Goal: Information Seeking & Learning: Compare options

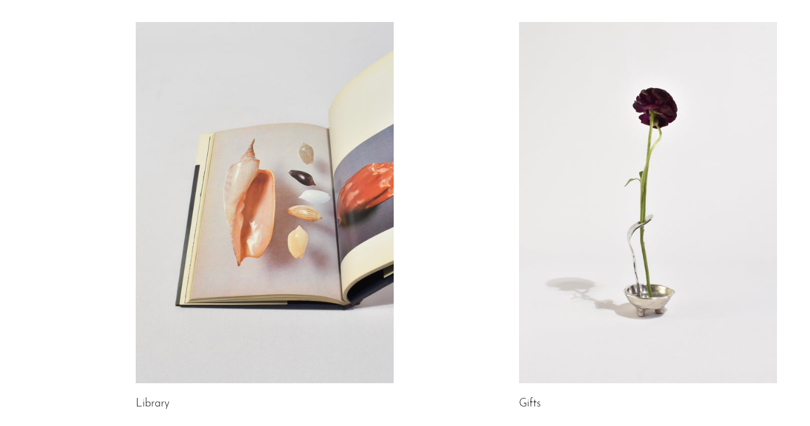
scroll to position [595, 0]
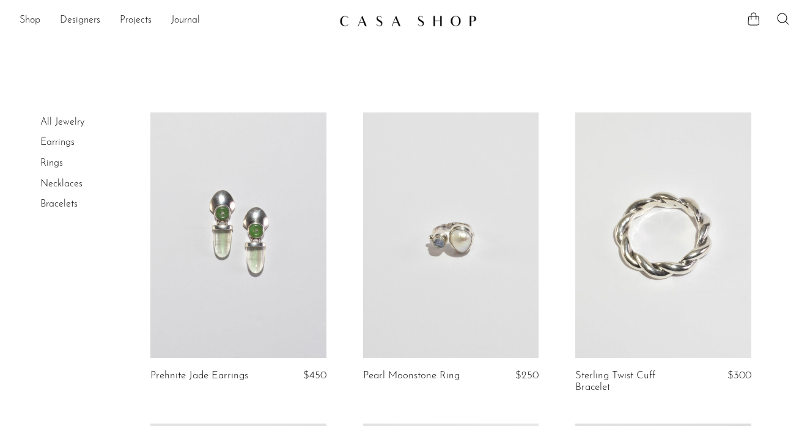
scroll to position [53, 0]
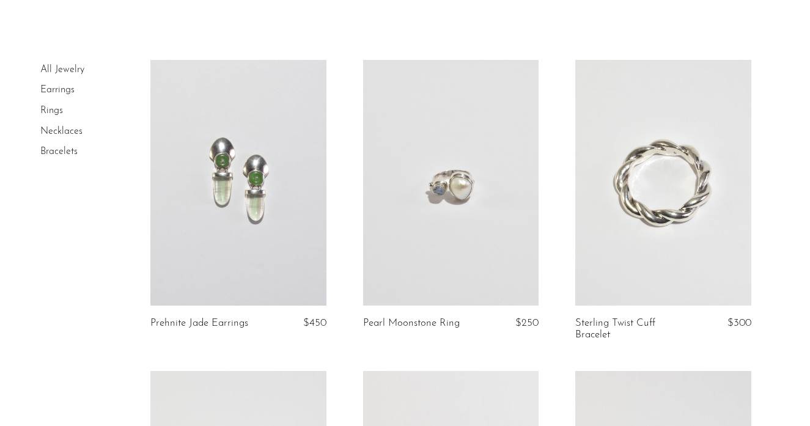
click at [657, 210] on link at bounding box center [662, 183] width 175 height 246
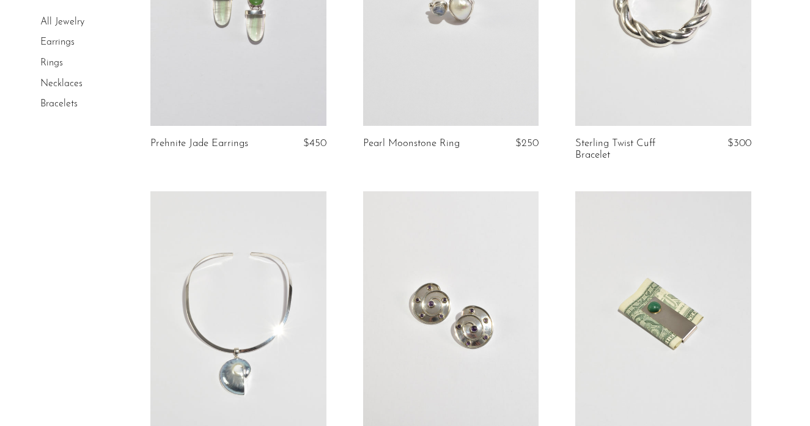
scroll to position [236, 0]
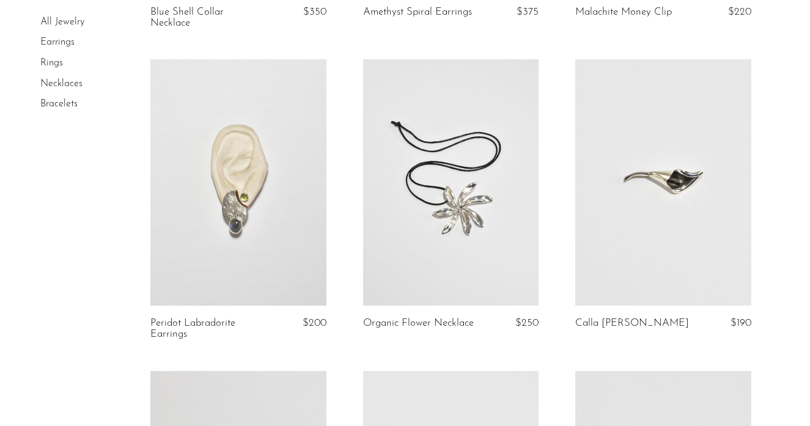
scroll to position [671, 0]
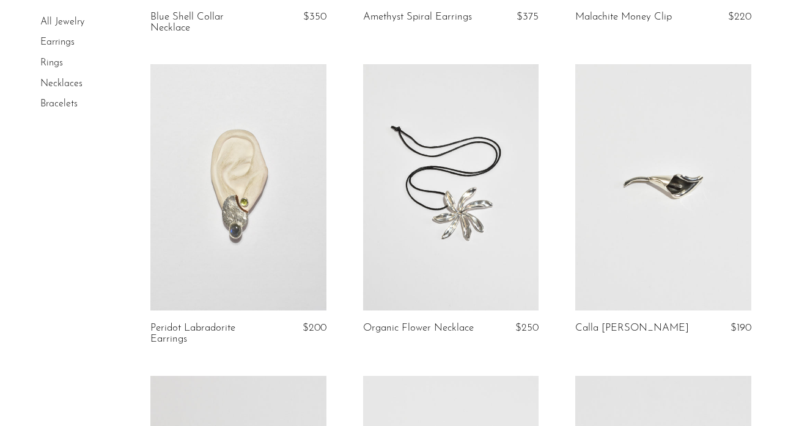
click at [455, 180] on link at bounding box center [450, 187] width 175 height 246
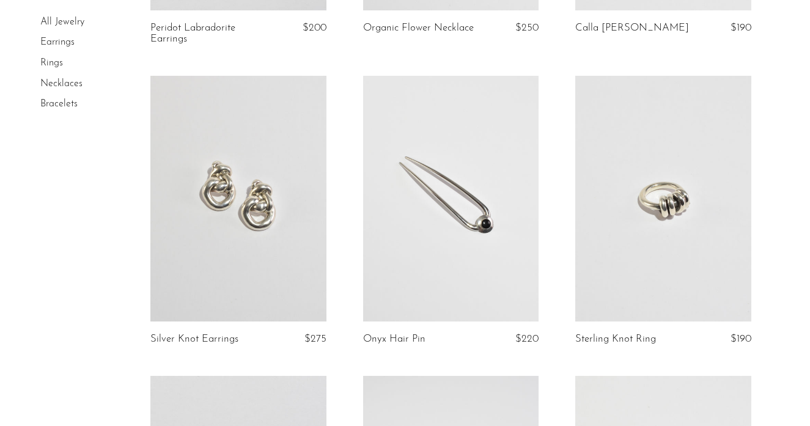
scroll to position [1019, 0]
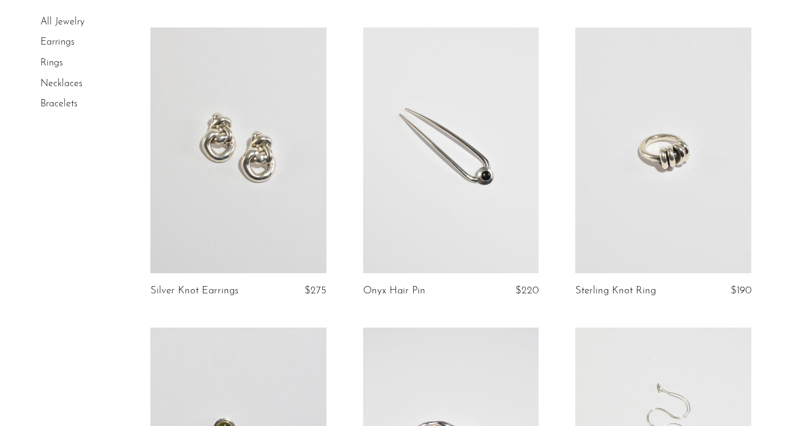
click at [633, 160] on link at bounding box center [662, 151] width 175 height 246
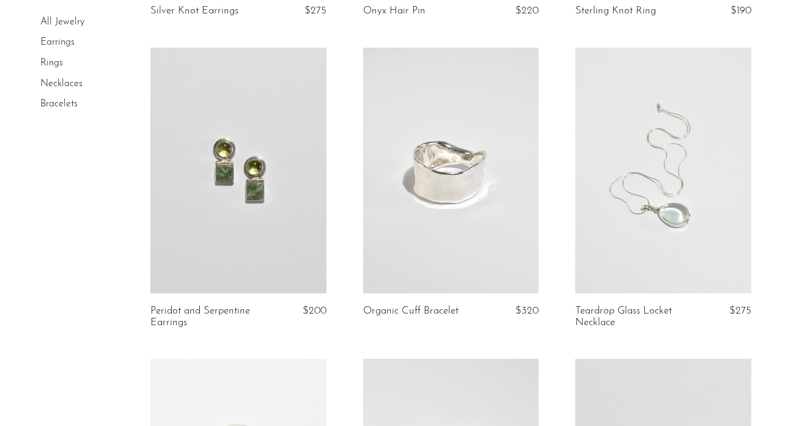
scroll to position [1301, 0]
click at [432, 239] on link at bounding box center [450, 169] width 175 height 246
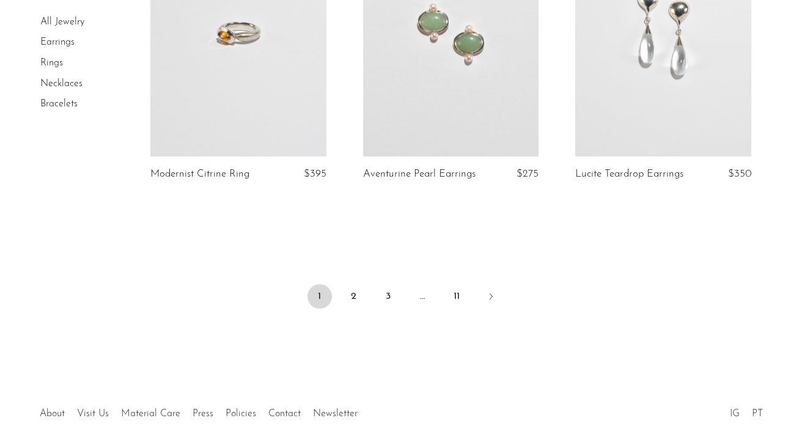
scroll to position [3605, 0]
click at [60, 43] on link "Earrings" at bounding box center [57, 43] width 34 height 10
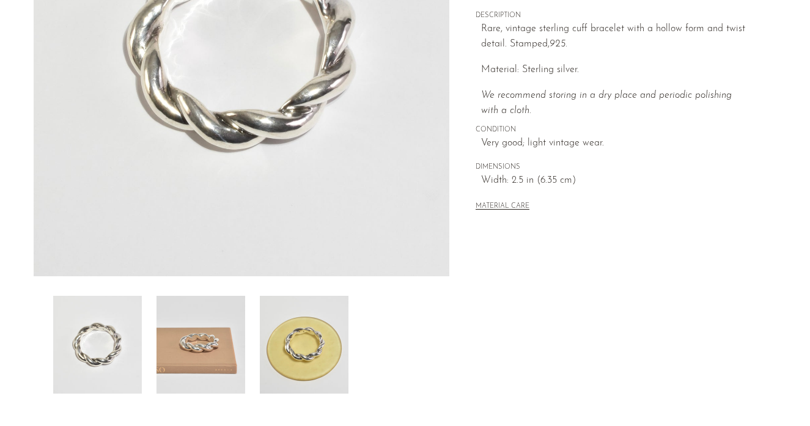
scroll to position [238, 0]
click at [219, 371] on img at bounding box center [201, 346] width 89 height 98
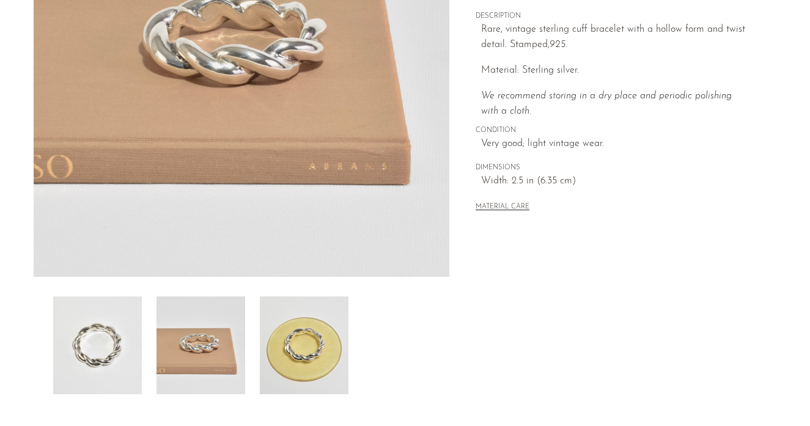
click at [299, 344] on img at bounding box center [304, 346] width 89 height 98
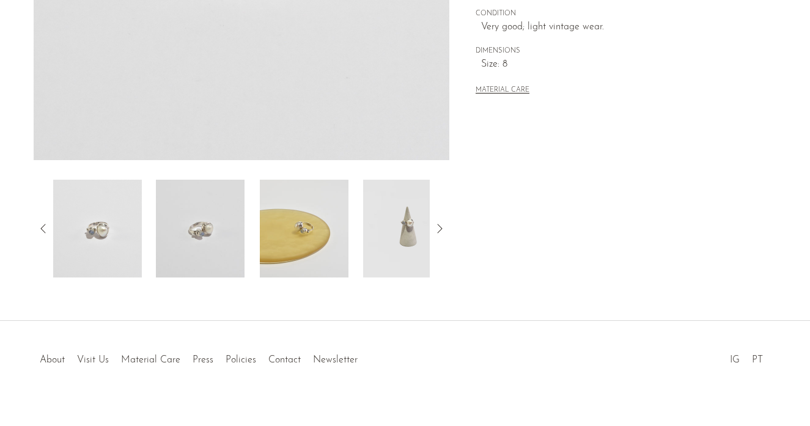
scroll to position [370, 0]
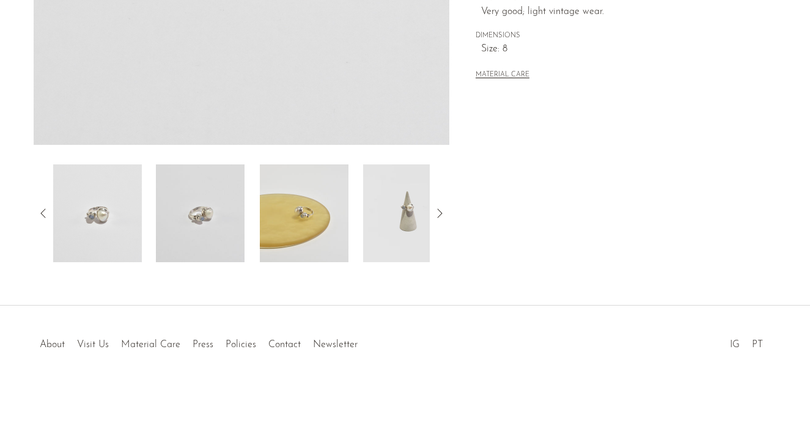
click at [323, 240] on img at bounding box center [304, 213] width 89 height 98
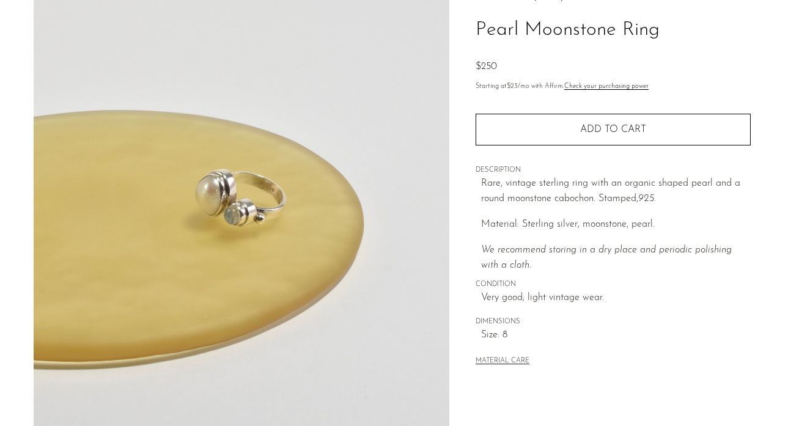
scroll to position [59, 0]
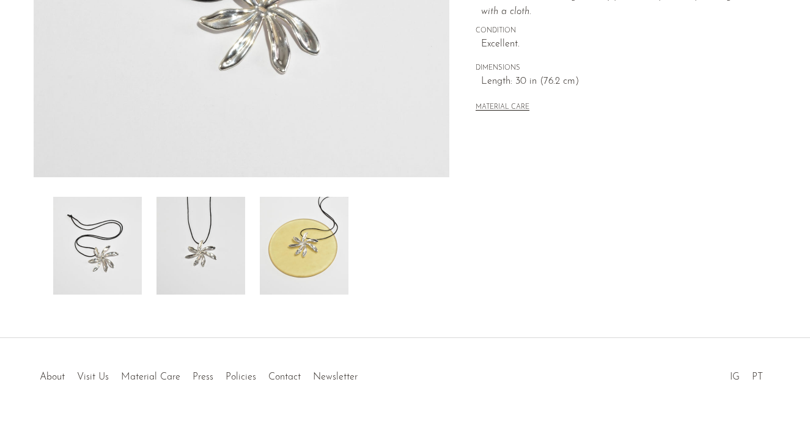
click at [319, 240] on img at bounding box center [304, 246] width 89 height 98
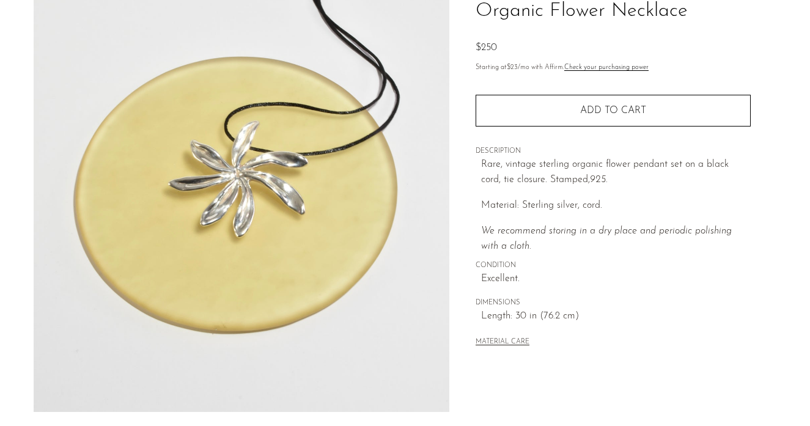
scroll to position [98, 0]
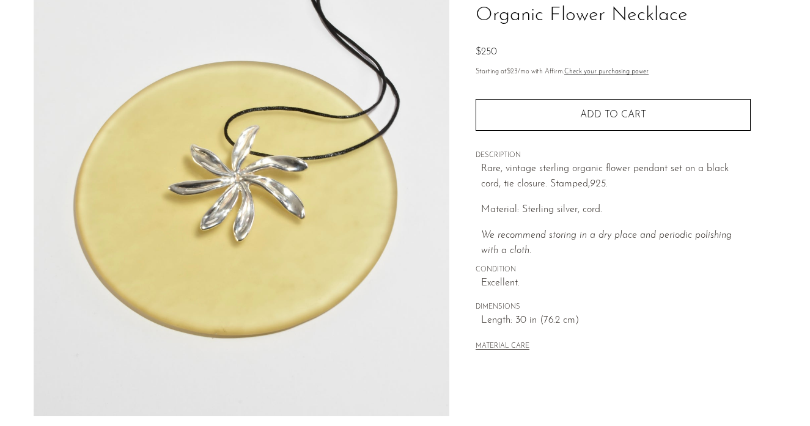
click at [243, 179] on img at bounding box center [242, 187] width 416 height 459
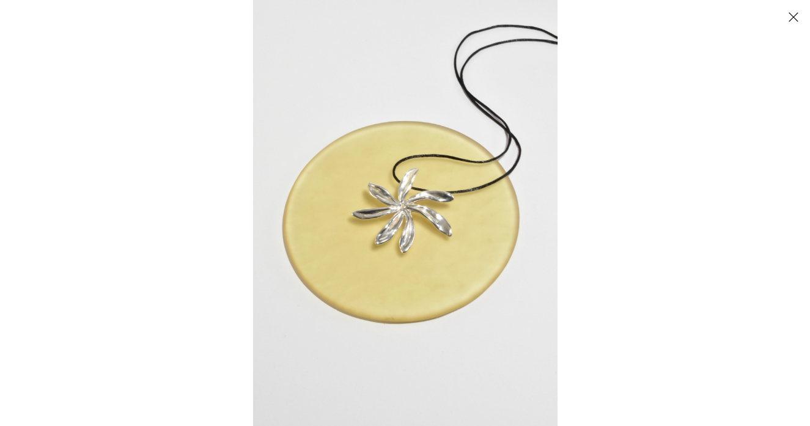
click at [424, 197] on img at bounding box center [405, 213] width 304 height 426
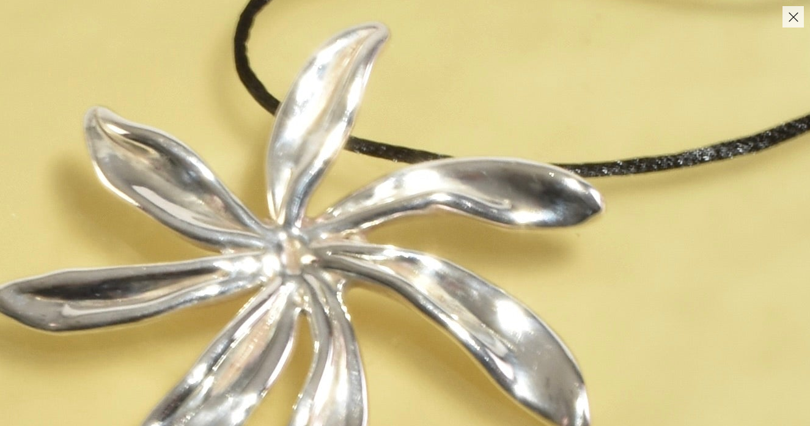
click at [425, 199] on img at bounding box center [310, 295] width 1834 height 2568
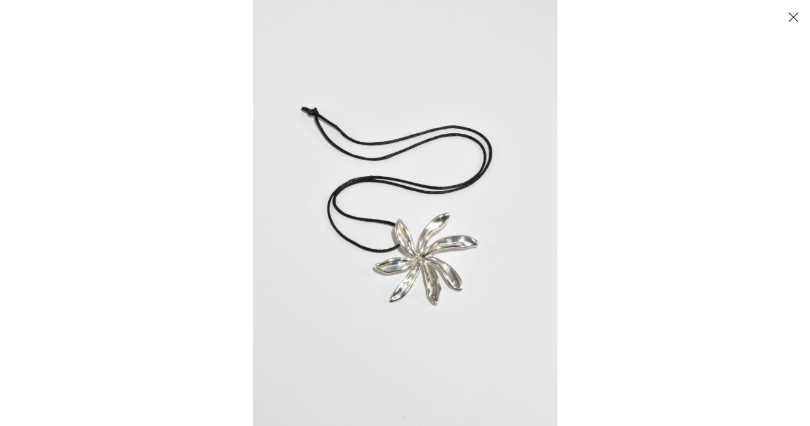
click at [784, 17] on button "Close" at bounding box center [793, 16] width 21 height 21
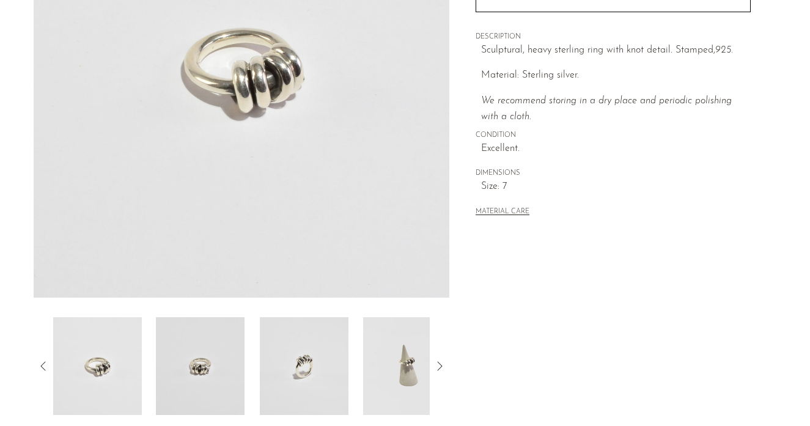
scroll to position [219, 0]
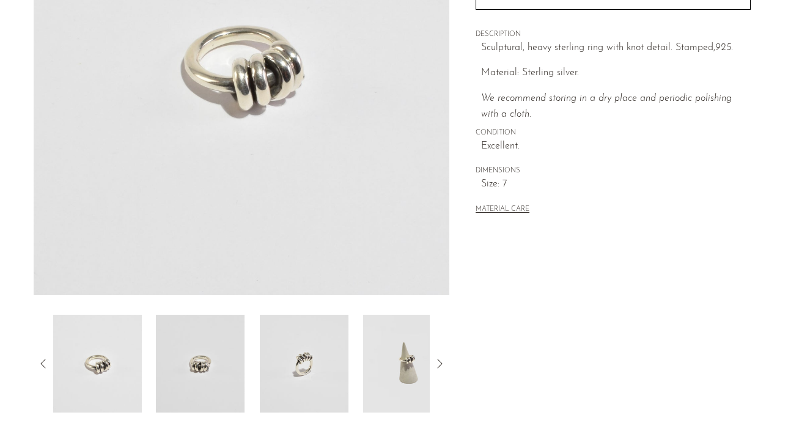
click at [417, 366] on img at bounding box center [407, 364] width 89 height 98
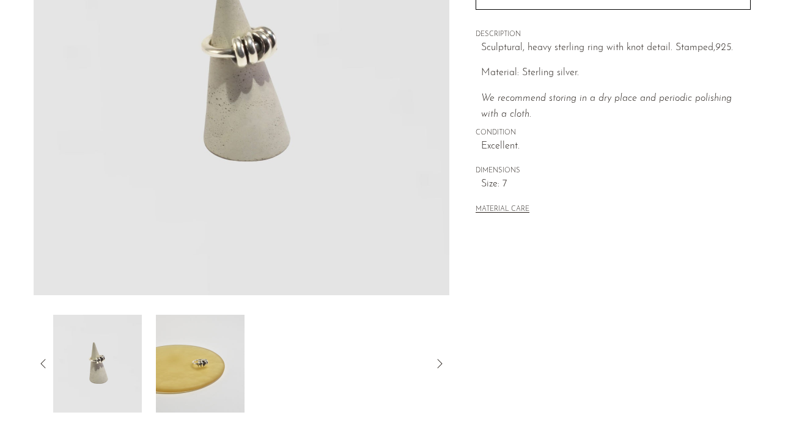
click at [188, 358] on img at bounding box center [200, 364] width 89 height 98
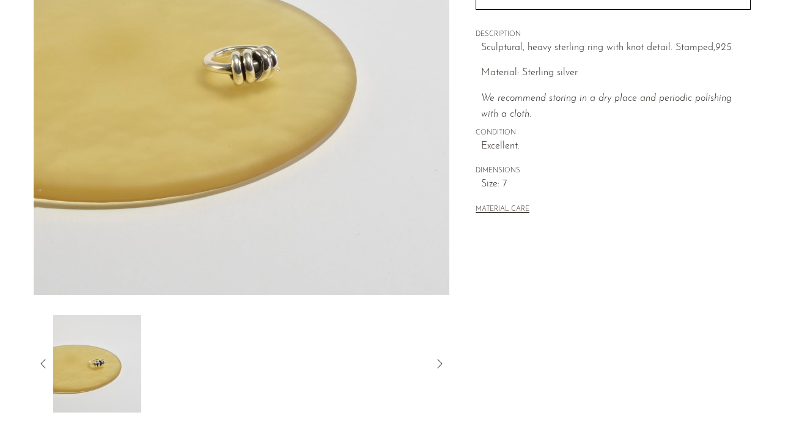
click at [36, 361] on icon at bounding box center [43, 363] width 15 height 15
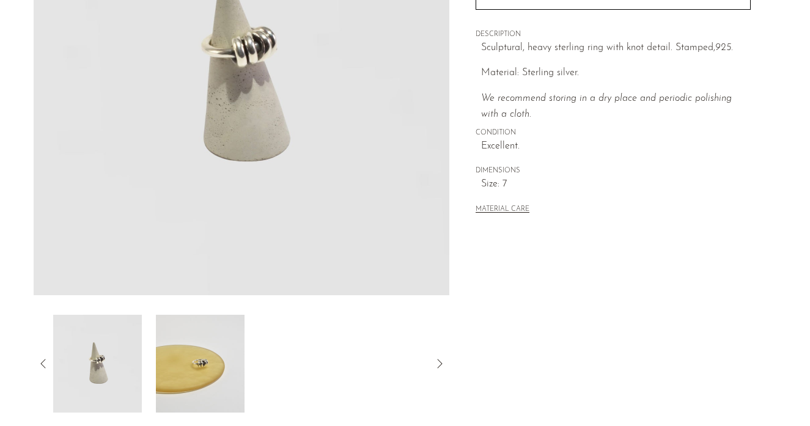
click at [113, 365] on img at bounding box center [97, 364] width 89 height 98
click at [103, 365] on img at bounding box center [97, 364] width 89 height 98
click at [42, 361] on icon at bounding box center [42, 363] width 5 height 9
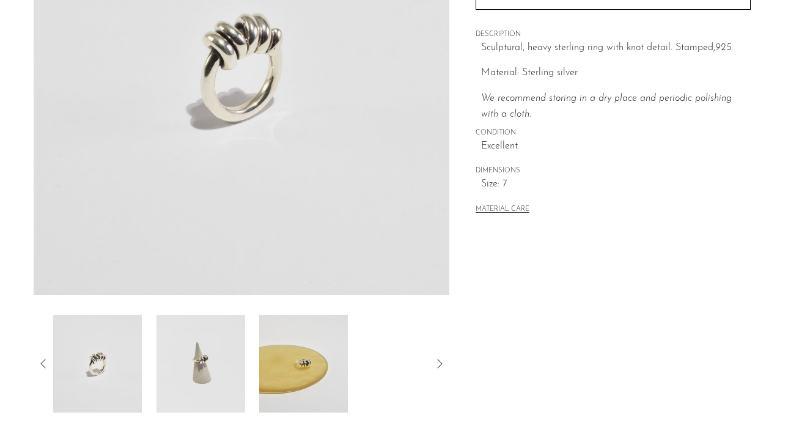
click at [235, 160] on img at bounding box center [242, 66] width 416 height 459
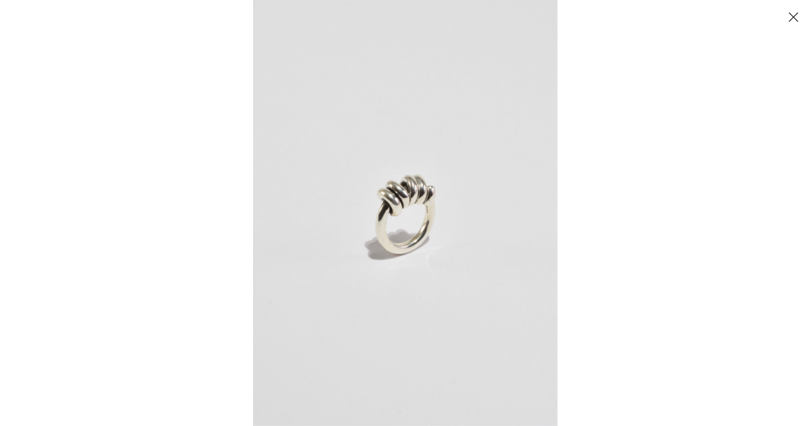
click at [422, 207] on img at bounding box center [405, 213] width 304 height 426
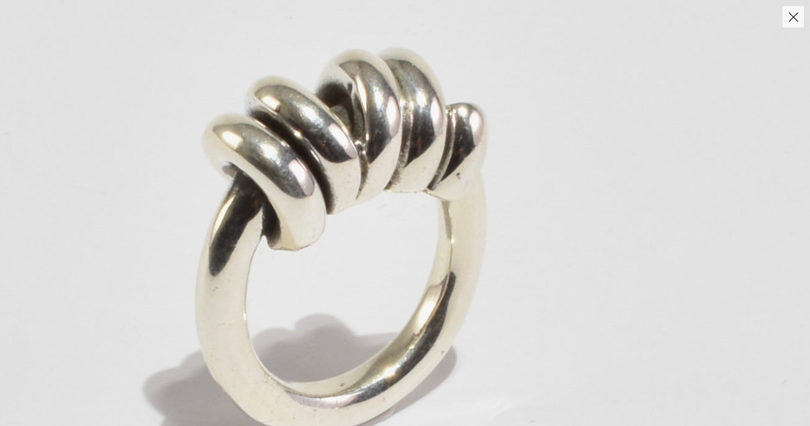
click at [416, 202] on img at bounding box center [341, 235] width 1481 height 2073
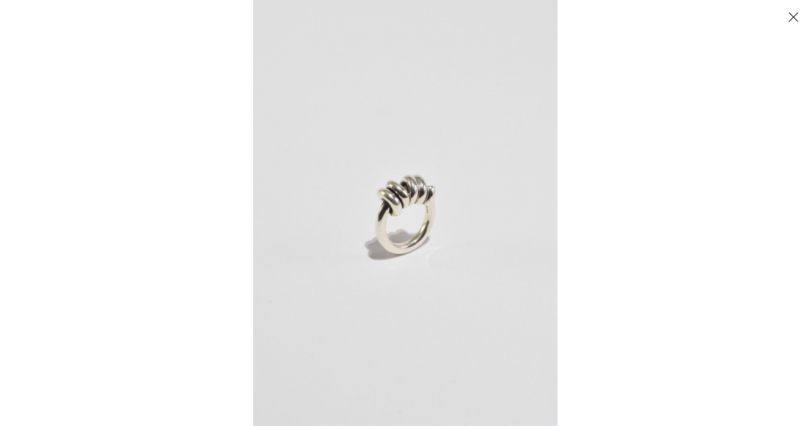
click at [791, 13] on button "Close" at bounding box center [793, 16] width 21 height 21
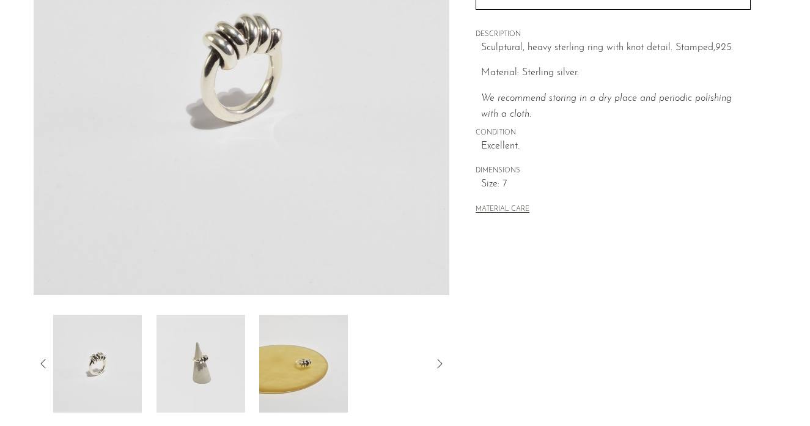
click at [168, 378] on img at bounding box center [200, 364] width 89 height 98
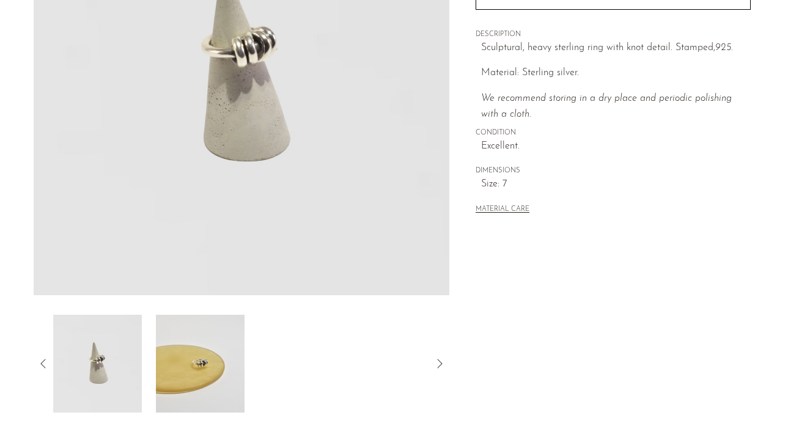
click at [171, 367] on img at bounding box center [201, 364] width 89 height 98
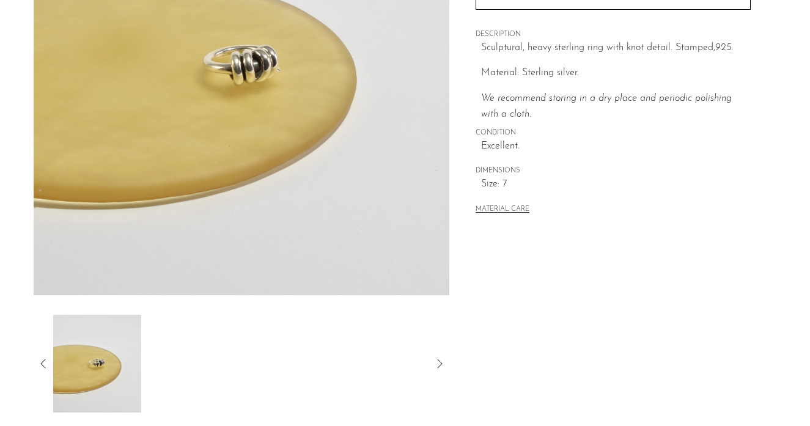
click at [44, 364] on icon at bounding box center [43, 363] width 15 height 15
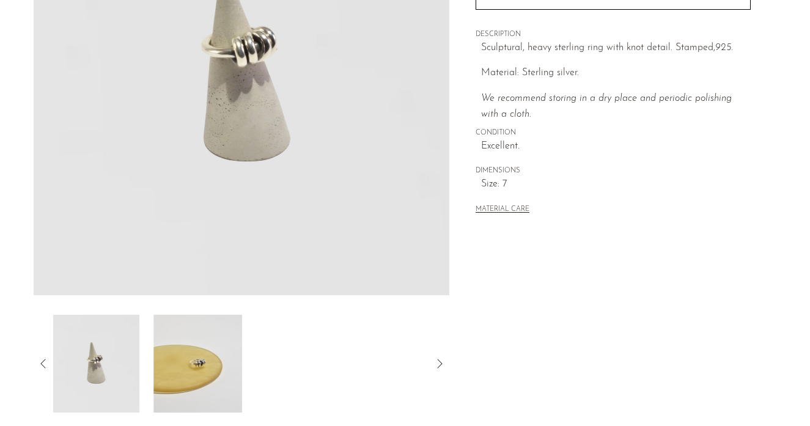
click at [44, 364] on icon at bounding box center [43, 363] width 15 height 15
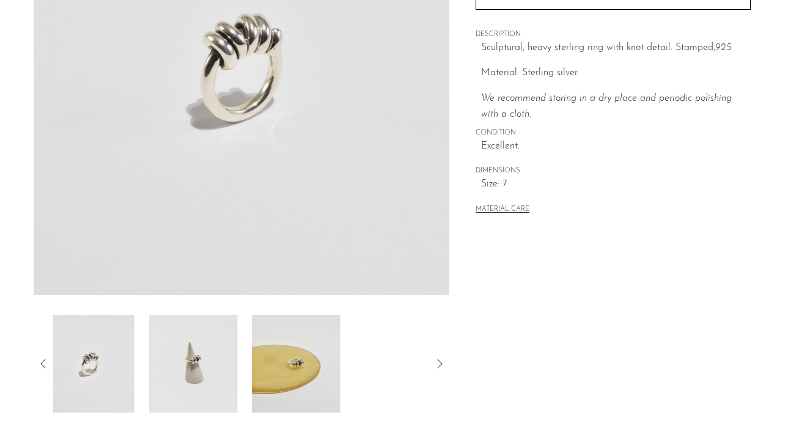
click at [44, 364] on icon at bounding box center [43, 363] width 15 height 15
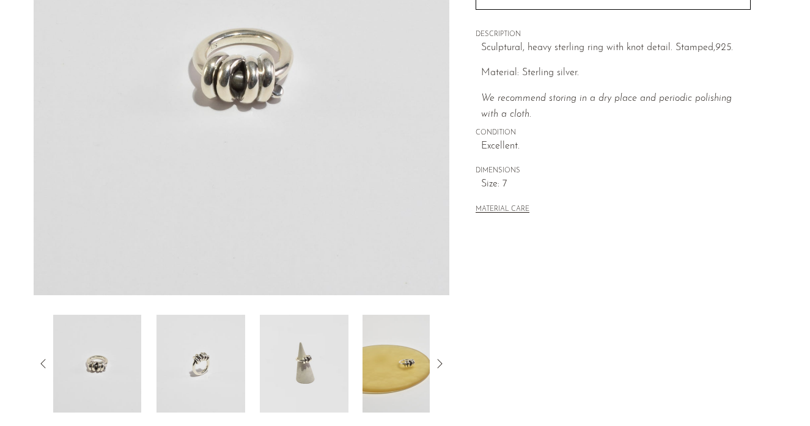
click at [249, 130] on img at bounding box center [242, 66] width 416 height 459
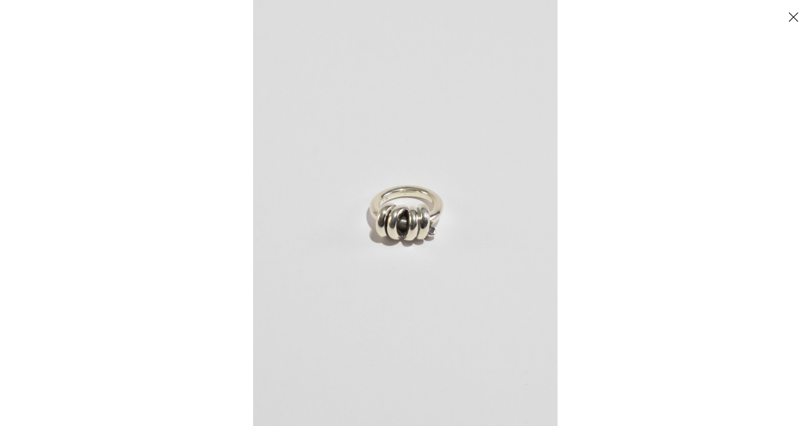
click at [433, 206] on img at bounding box center [405, 213] width 304 height 426
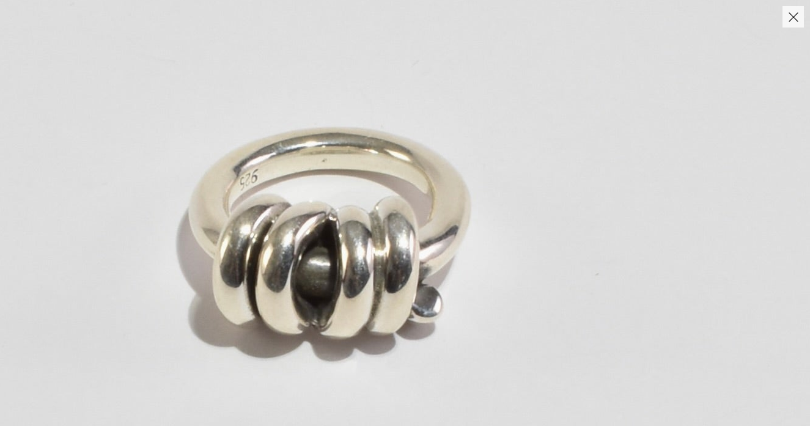
click at [787, 16] on button "Close" at bounding box center [793, 16] width 21 height 21
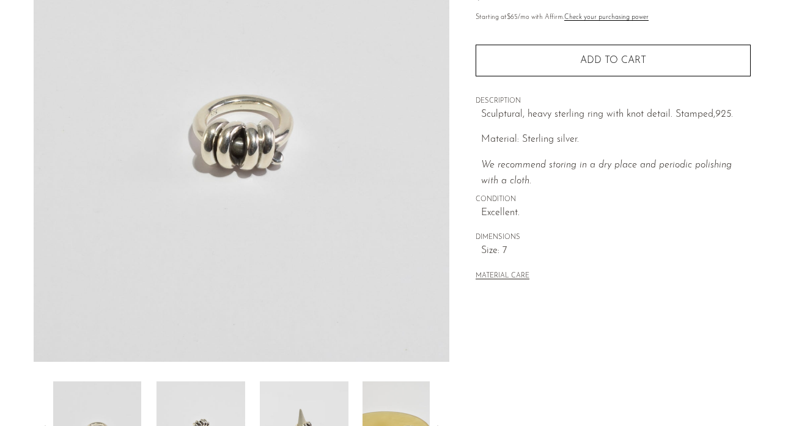
scroll to position [40, 0]
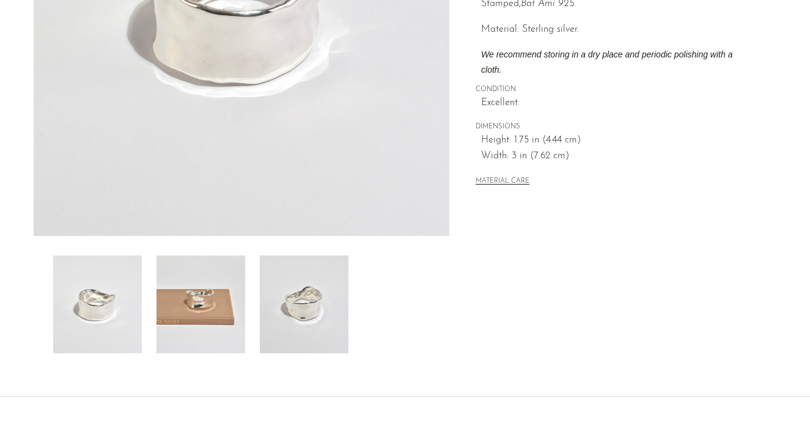
scroll to position [279, 0]
click at [314, 314] on img at bounding box center [304, 304] width 89 height 98
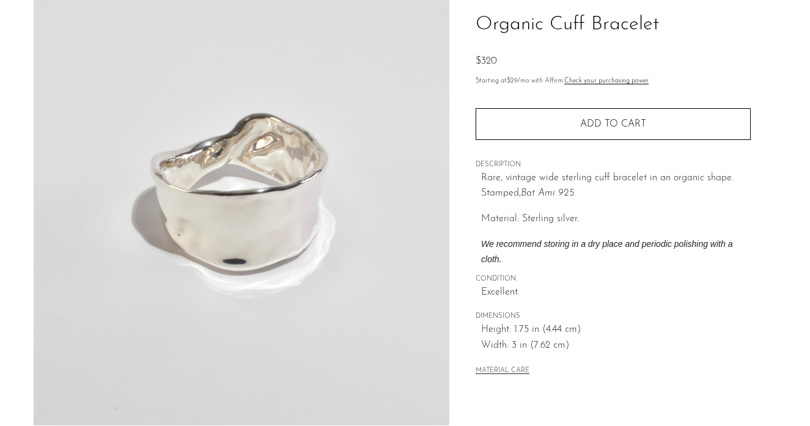
scroll to position [254, 0]
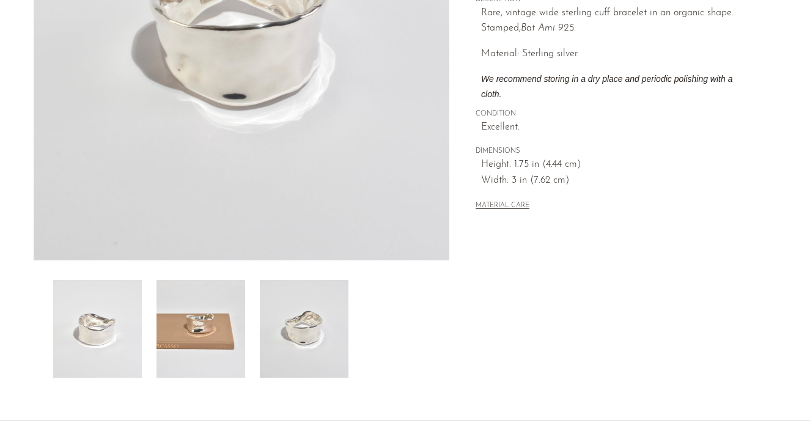
click at [170, 333] on img at bounding box center [201, 329] width 89 height 98
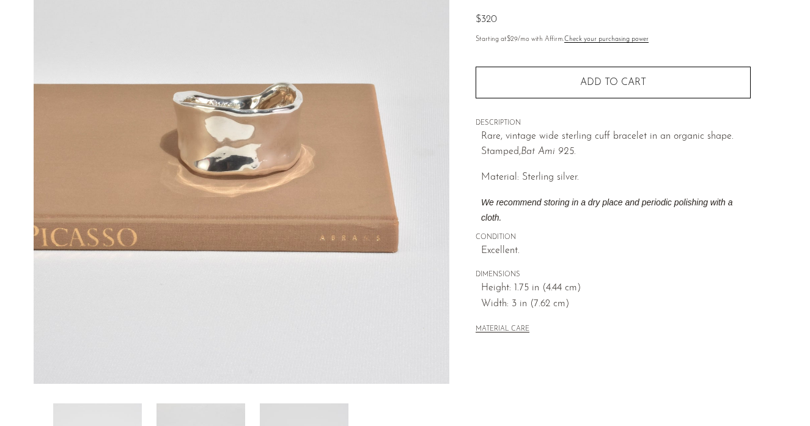
scroll to position [130, 0]
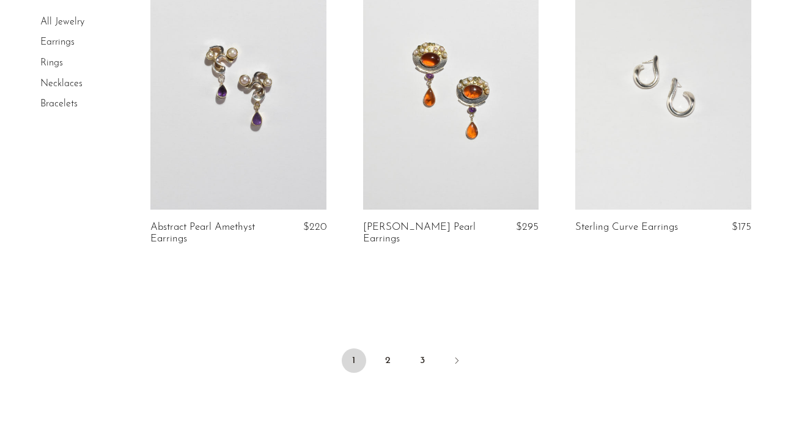
scroll to position [3550, 0]
click at [393, 360] on link "2" at bounding box center [388, 362] width 24 height 24
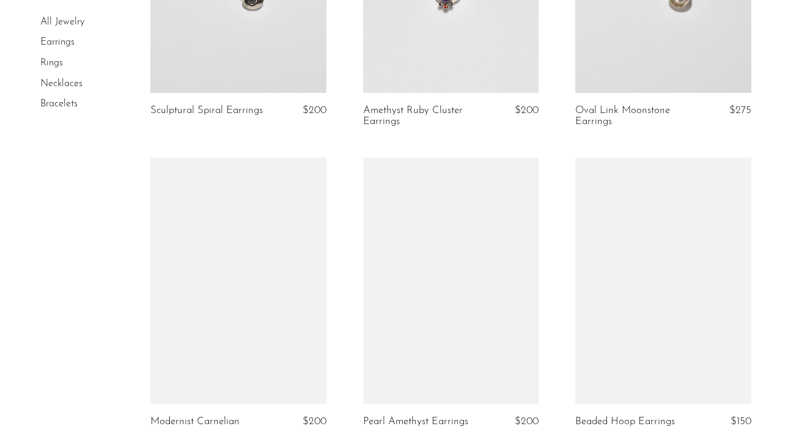
scroll to position [1845, 0]
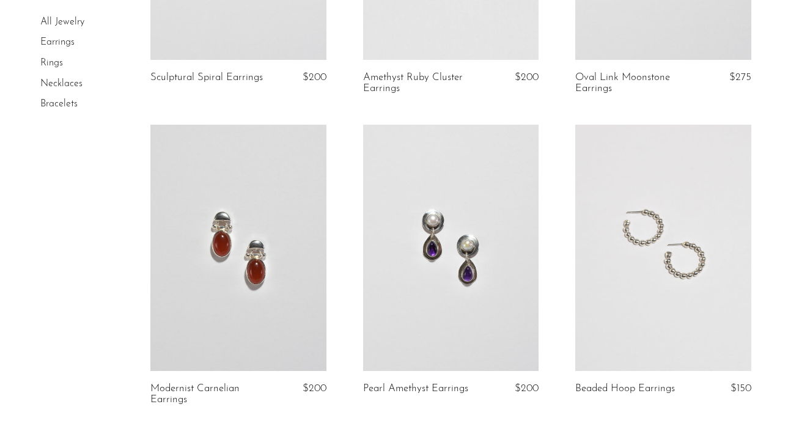
click at [660, 253] on link at bounding box center [662, 248] width 175 height 246
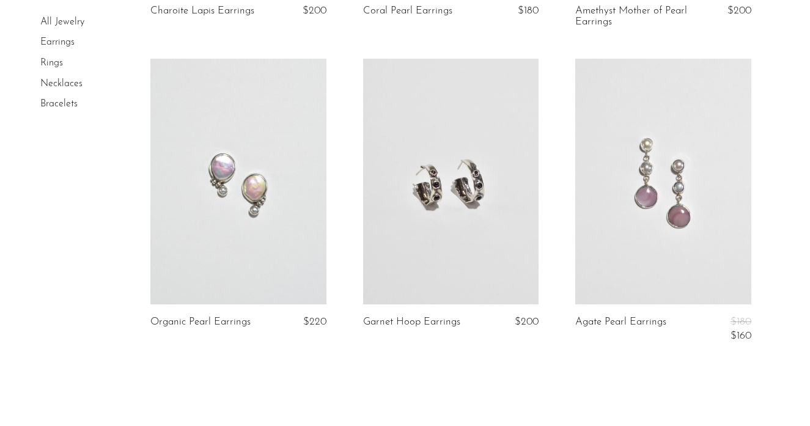
scroll to position [3676, 0]
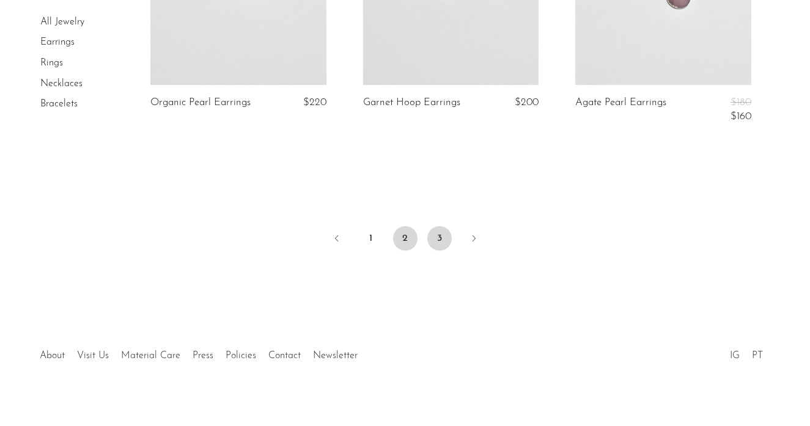
click at [435, 226] on link "3" at bounding box center [439, 238] width 24 height 24
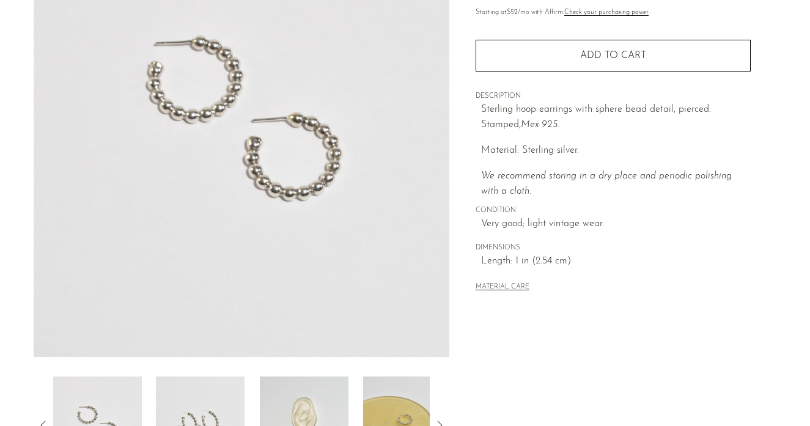
scroll to position [370, 0]
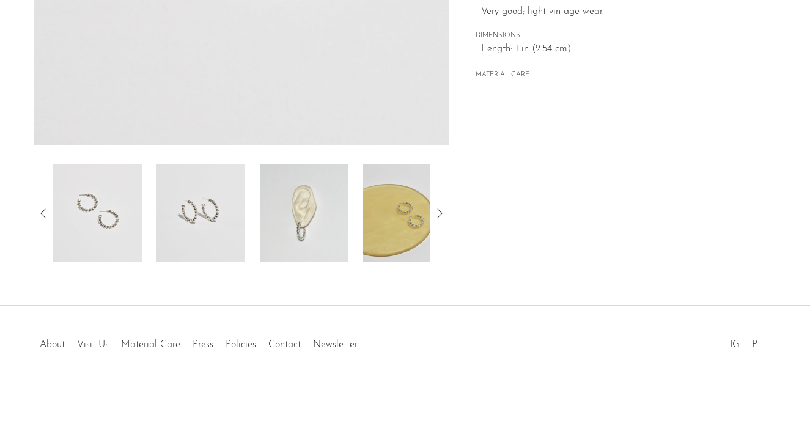
click at [326, 224] on img at bounding box center [304, 213] width 89 height 98
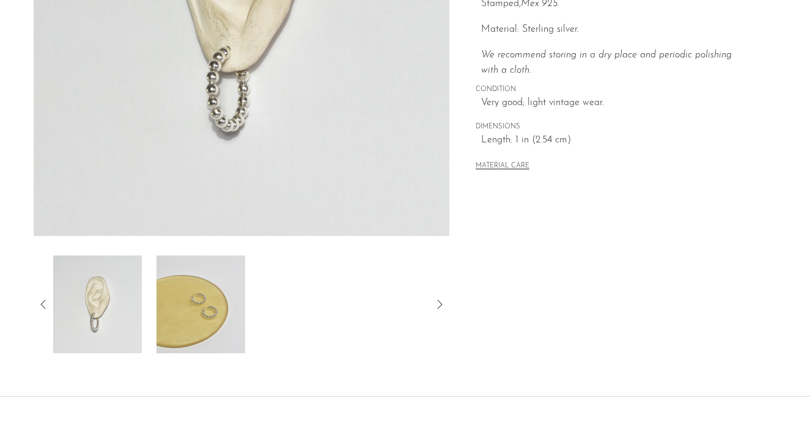
scroll to position [163, 0]
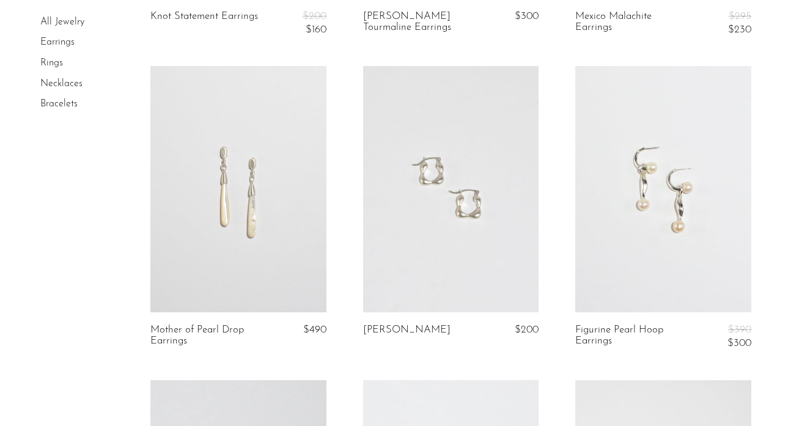
scroll to position [676, 0]
click at [643, 158] on link at bounding box center [662, 187] width 175 height 246
click at [497, 178] on link at bounding box center [450, 187] width 175 height 246
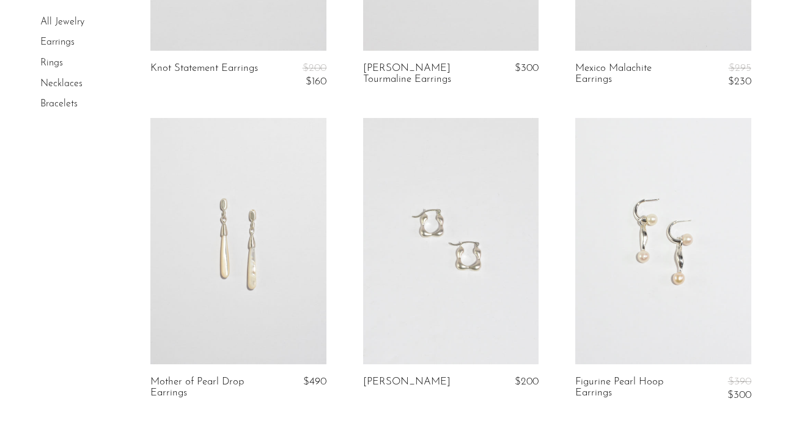
scroll to position [624, 0]
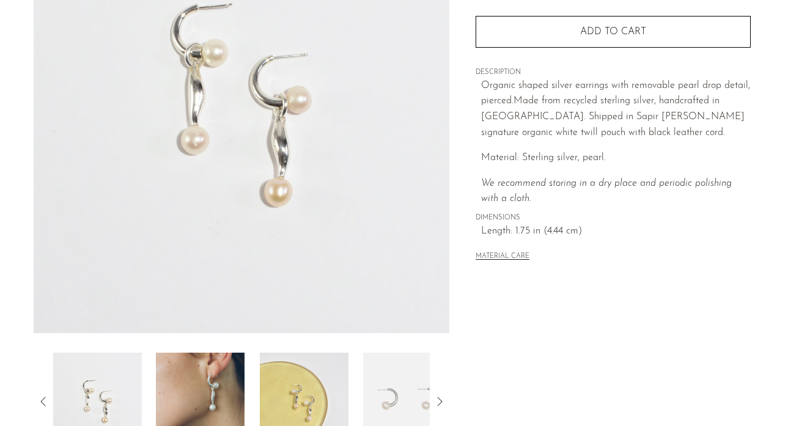
scroll to position [260, 0]
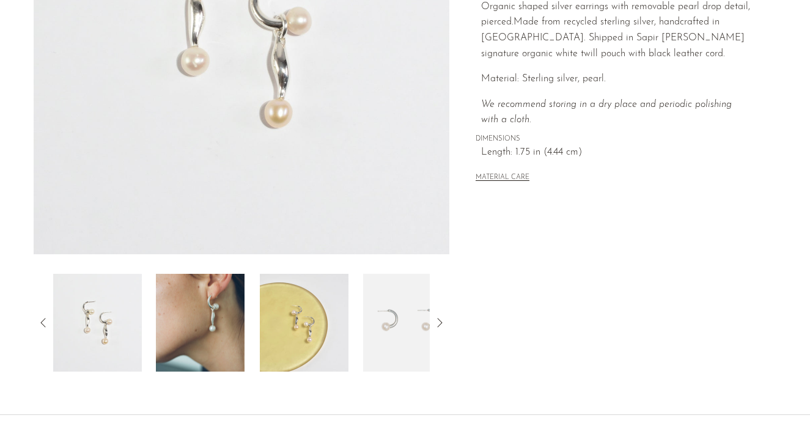
click at [213, 331] on img at bounding box center [200, 323] width 89 height 98
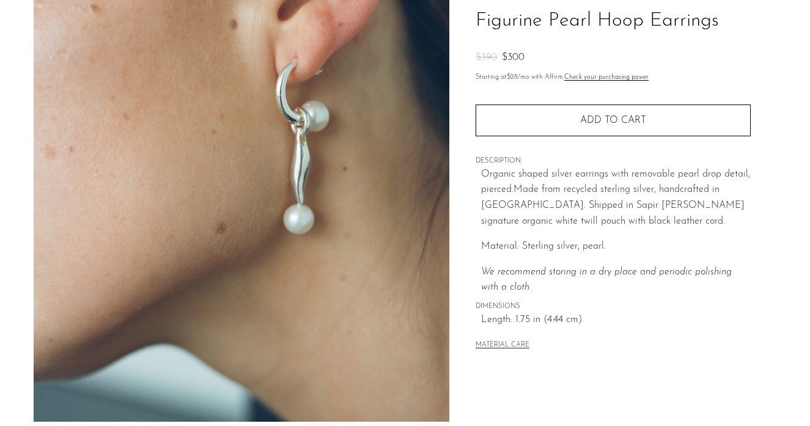
scroll to position [86, 0]
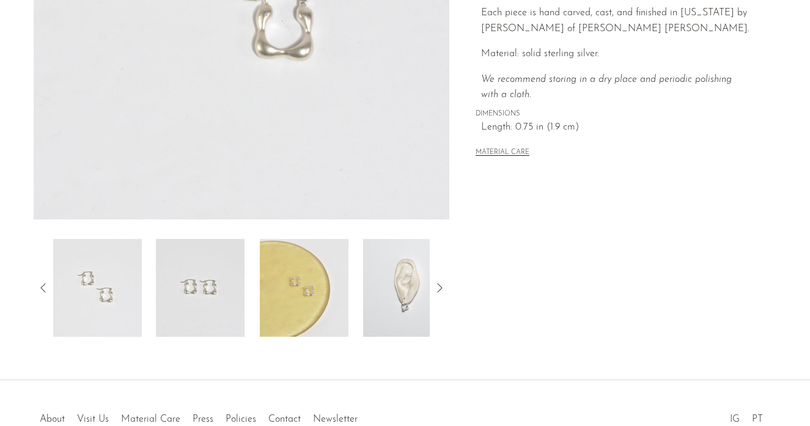
scroll to position [295, 0]
click at [390, 273] on img at bounding box center [407, 289] width 89 height 98
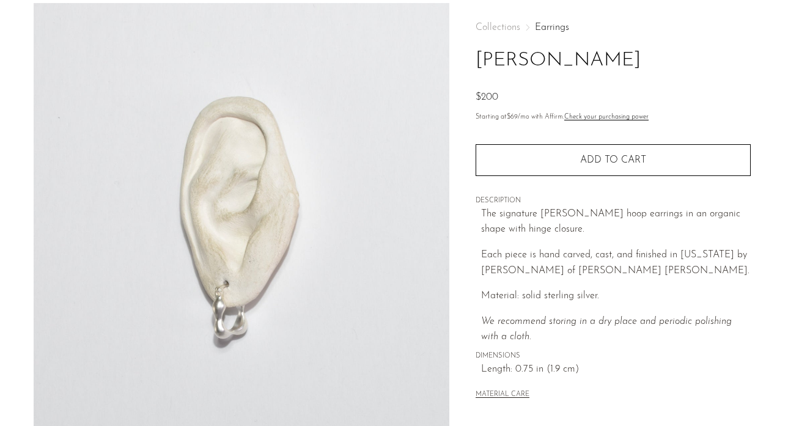
scroll to position [43, 0]
